Goal: Information Seeking & Learning: Learn about a topic

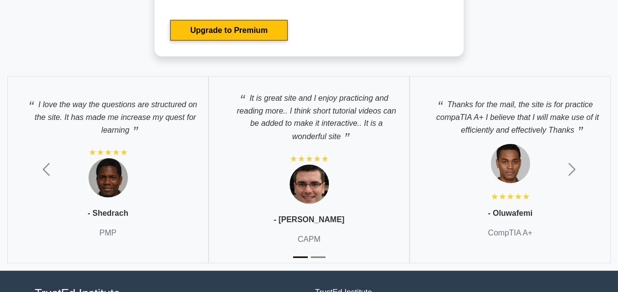
scroll to position [2852, 0]
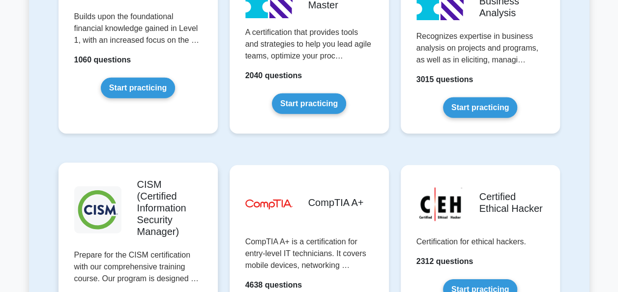
scroll to position [1426, 0]
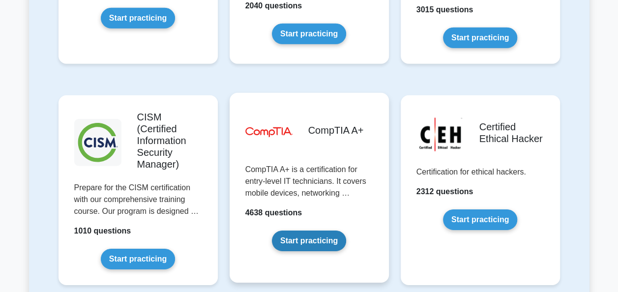
click at [296, 231] on link "Start practicing" at bounding box center [309, 241] width 74 height 21
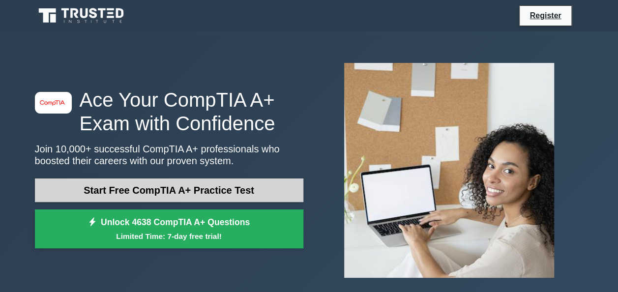
click at [246, 188] on link "Start Free CompTIA A+ Practice Test" at bounding box center [169, 190] width 268 height 24
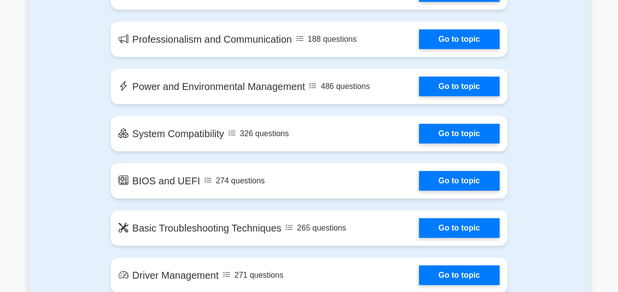
scroll to position [1426, 0]
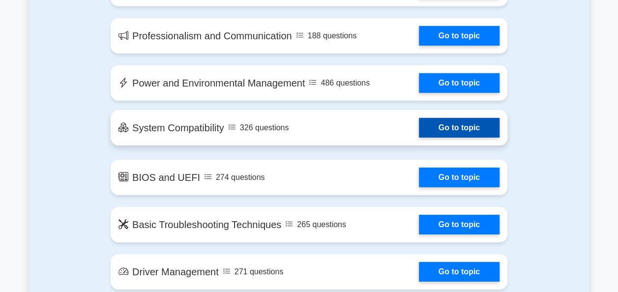
click at [458, 123] on link "Go to topic" at bounding box center [459, 128] width 81 height 20
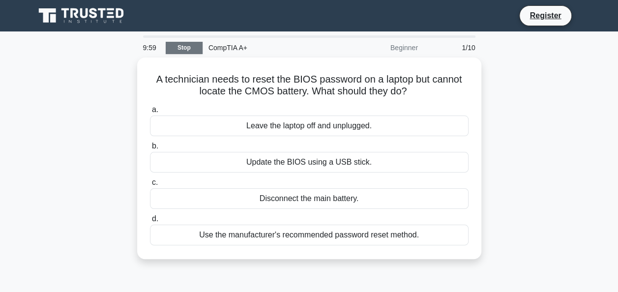
click at [181, 51] on link "Stop" at bounding box center [184, 48] width 37 height 12
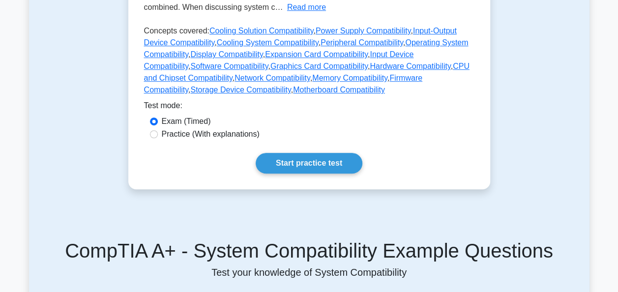
scroll to position [295, 0]
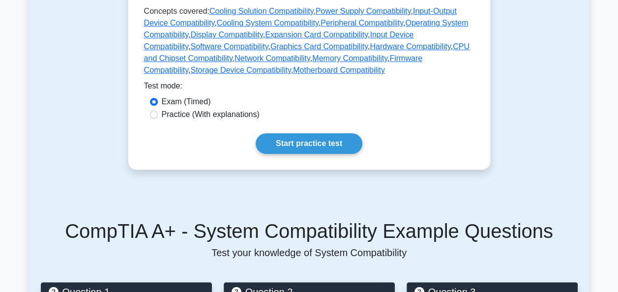
click at [208, 109] on label "Practice (With explanations)" at bounding box center [211, 115] width 98 height 12
click at [158, 111] on input "Practice (With explanations)" at bounding box center [154, 115] width 8 height 8
radio input "true"
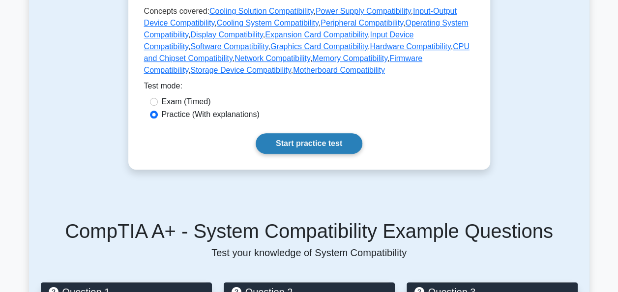
click at [346, 136] on link "Start practice test" at bounding box center [309, 143] width 107 height 21
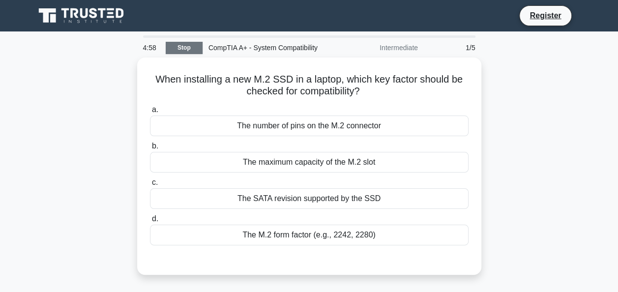
click at [179, 46] on link "Stop" at bounding box center [184, 48] width 37 height 12
